Goal: Find specific page/section: Find specific page/section

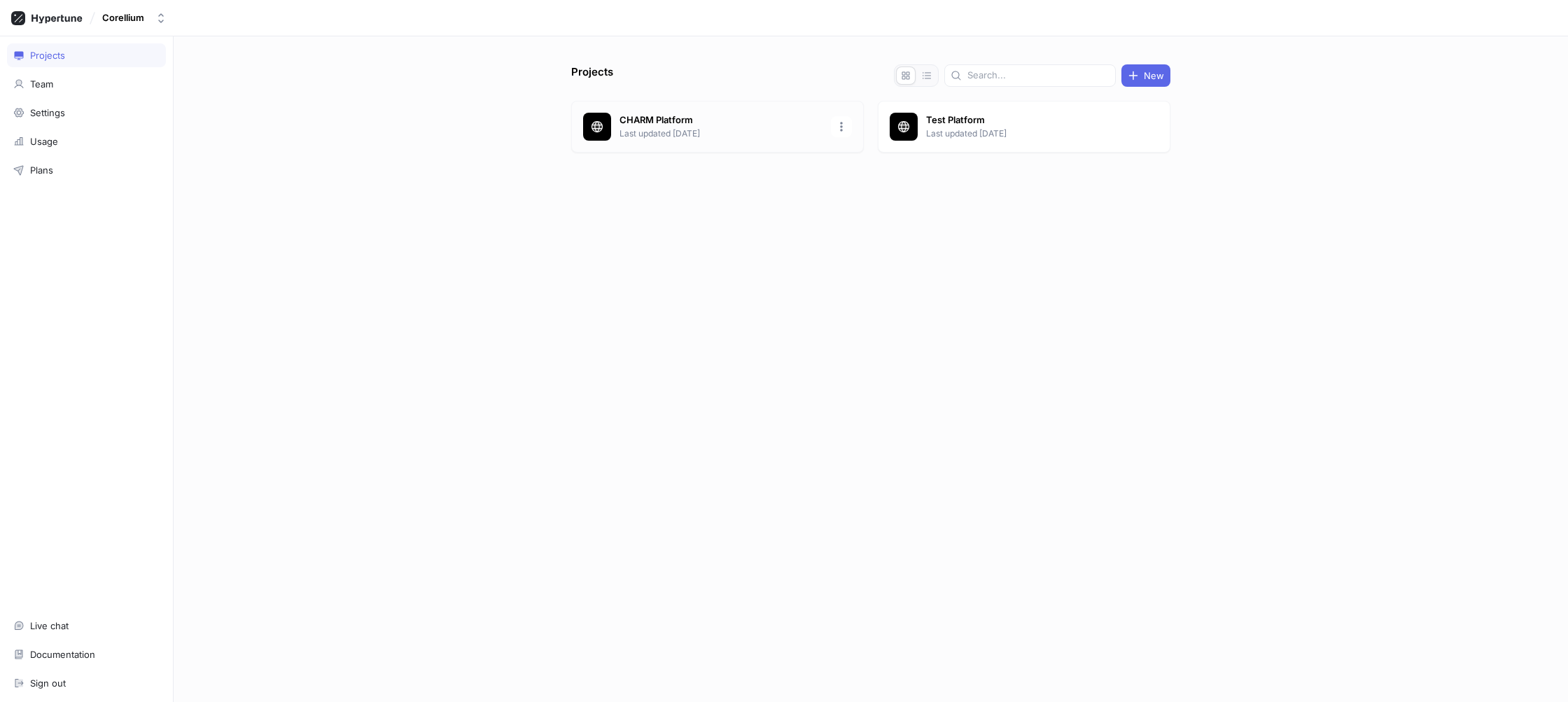
click at [748, 135] on p "Last updated [DATE]" at bounding box center [721, 133] width 203 height 12
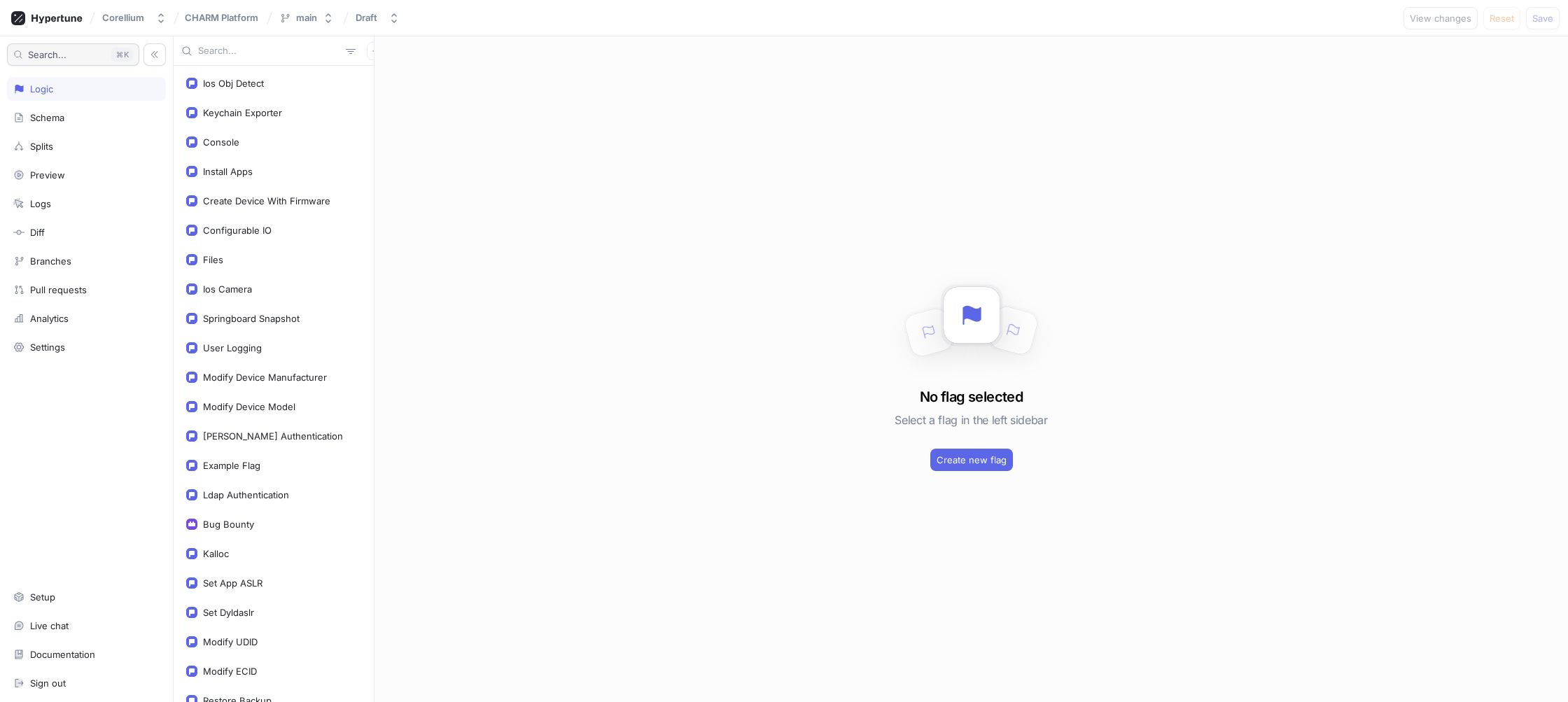
click at [72, 55] on button "Search... K" at bounding box center [73, 55] width 132 height 23
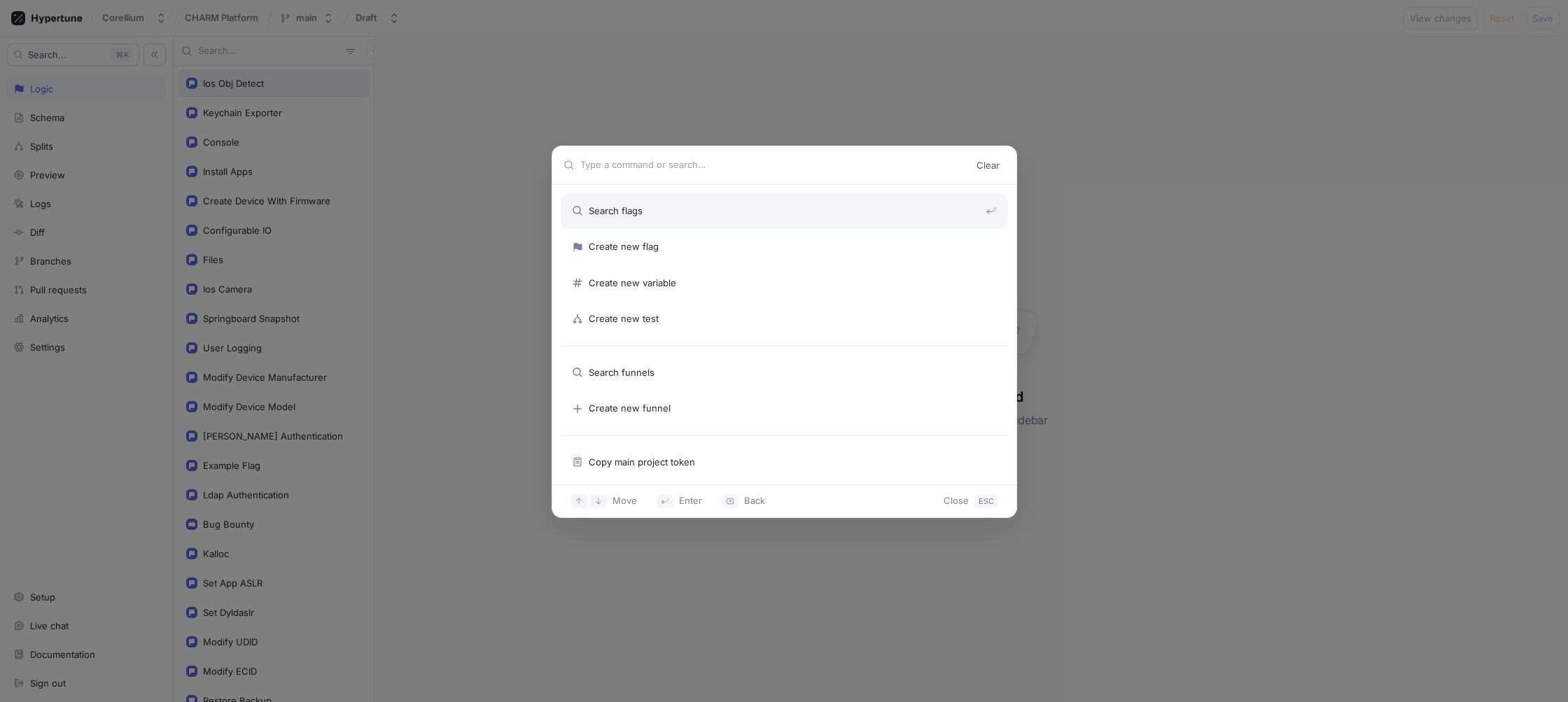
click at [239, 72] on div "Clear Search flags Create new flag Create new variable Create new test Search f…" at bounding box center [784, 351] width 1568 height 702
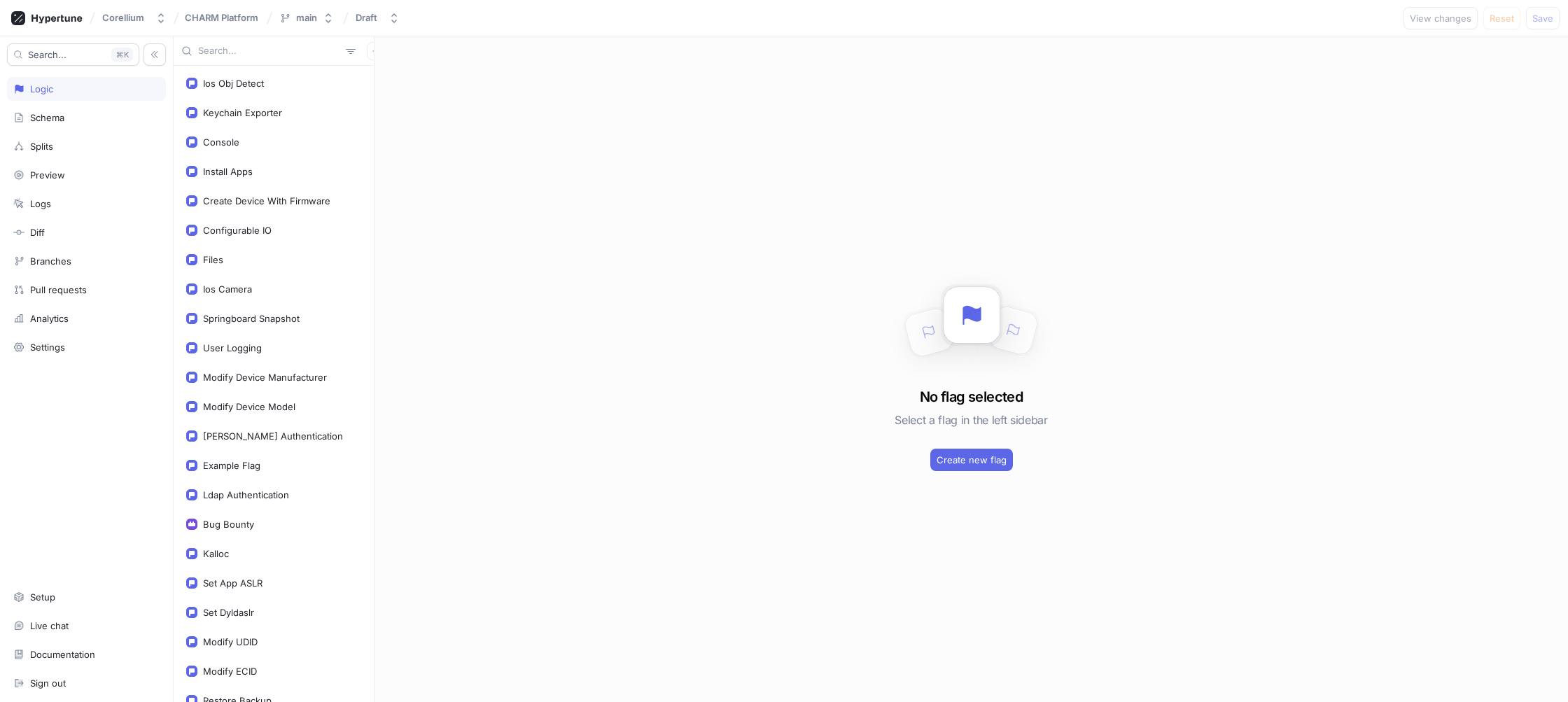
click at [239, 54] on input "text" at bounding box center [269, 51] width 142 height 14
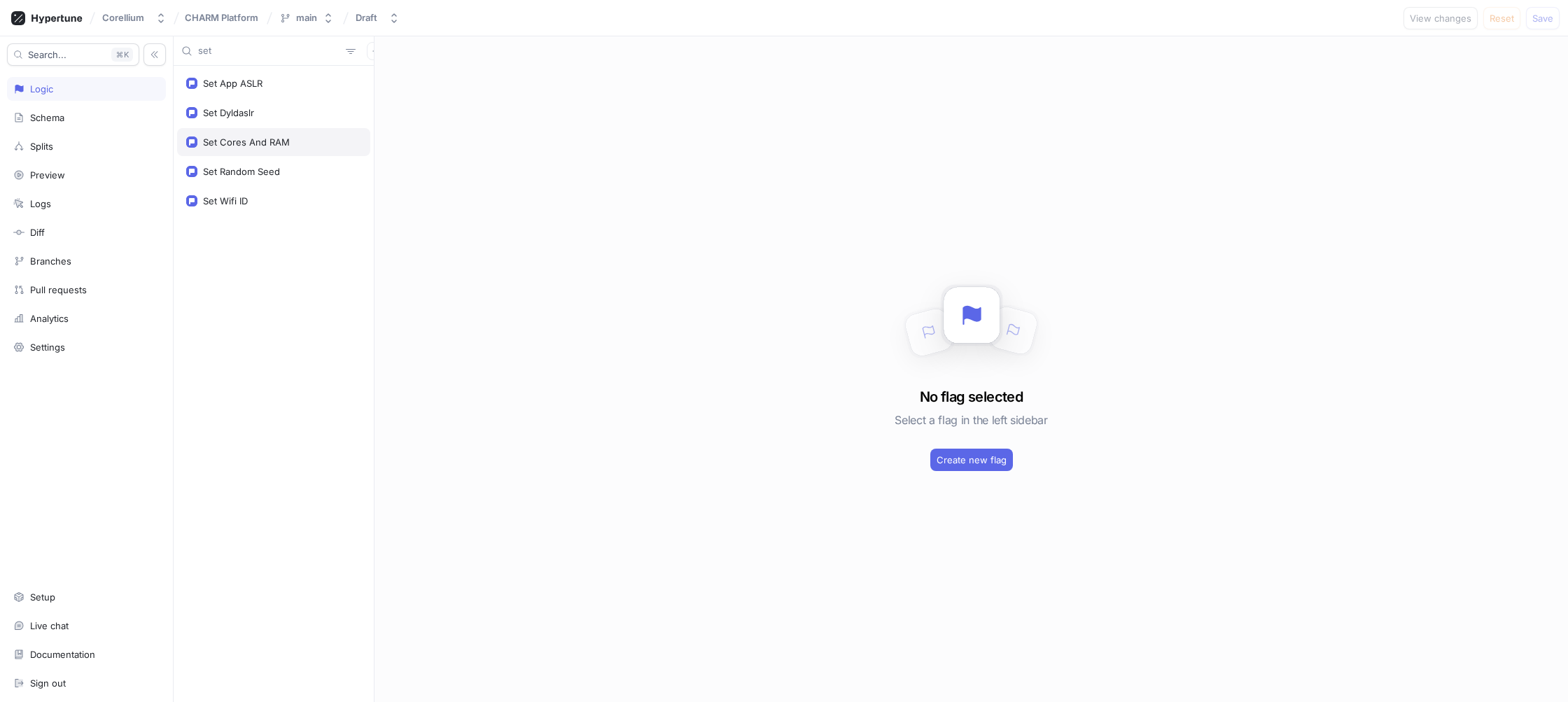
type input "set"
click at [257, 139] on div "Set Cores And RAM" at bounding box center [246, 142] width 87 height 11
